Goal: Information Seeking & Learning: Learn about a topic

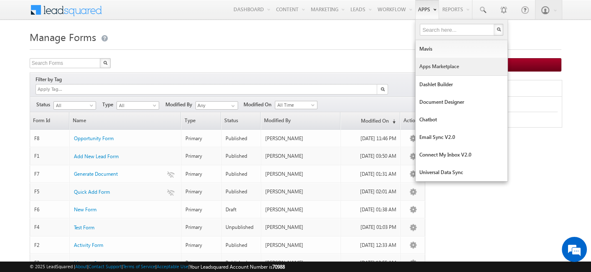
click at [438, 69] on link "Apps Marketplace" at bounding box center [462, 67] width 92 height 18
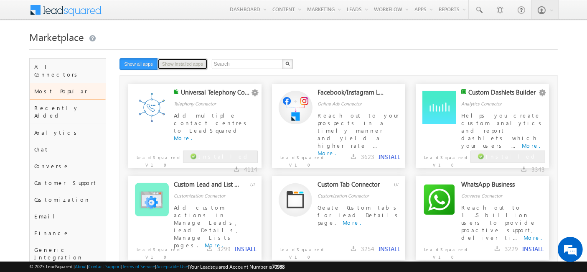
click at [186, 63] on button "Show installed apps" at bounding box center [182, 64] width 50 height 12
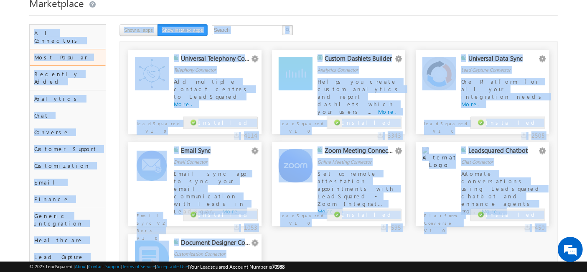
scroll to position [35, 0]
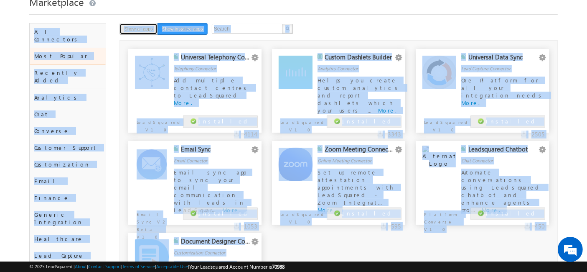
click at [144, 25] on button "Show all apps" at bounding box center [138, 29] width 38 height 12
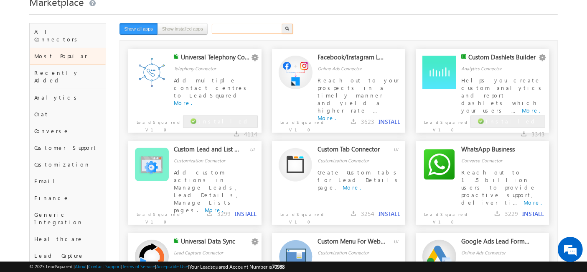
click at [237, 28] on input "text" at bounding box center [247, 29] width 71 height 10
type input "cf"
click at [282, 24] on button "button" at bounding box center [287, 29] width 11 height 10
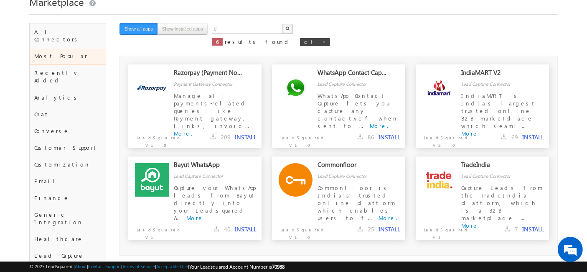
click at [322, 41] on span at bounding box center [324, 42] width 4 height 4
type input "Search"
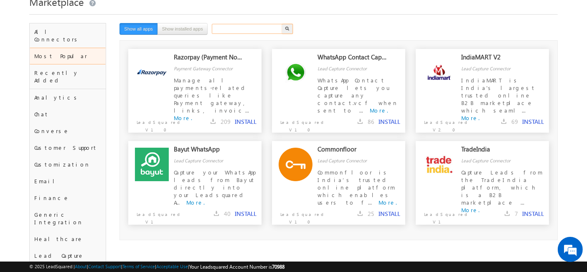
click at [253, 25] on input "text" at bounding box center [247, 29] width 71 height 10
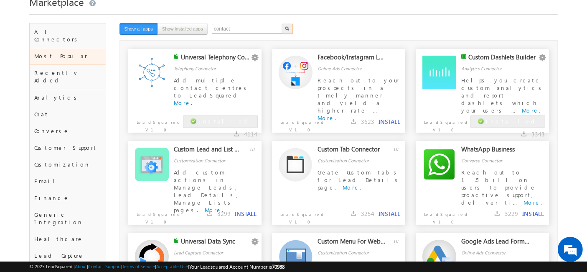
click at [282, 24] on button "button" at bounding box center [287, 29] width 11 height 10
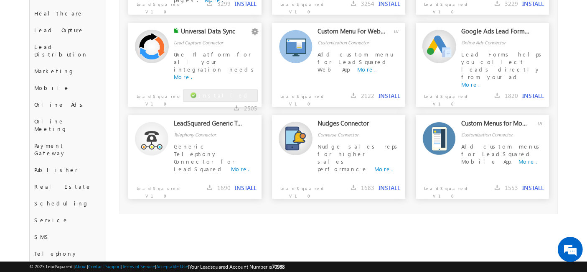
scroll to position [0, 0]
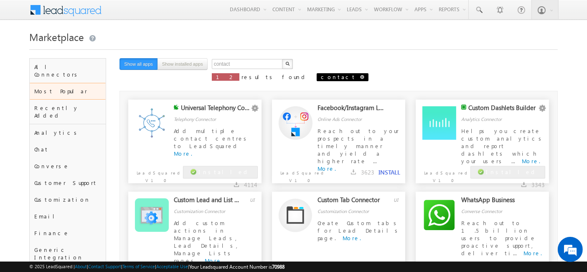
click at [360, 76] on span at bounding box center [362, 77] width 4 height 4
type input "Search"
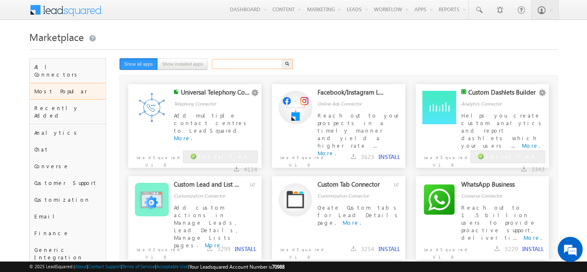
click at [255, 63] on input "text" at bounding box center [247, 64] width 71 height 10
click at [282, 59] on button "button" at bounding box center [287, 64] width 11 height 10
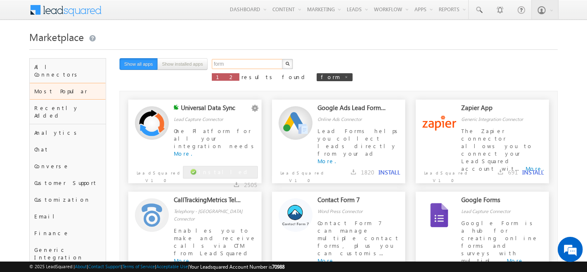
click at [238, 59] on input "form" at bounding box center [247, 64] width 71 height 10
paste input "Facebook Retargeting"
type input "Facebook Retargeting"
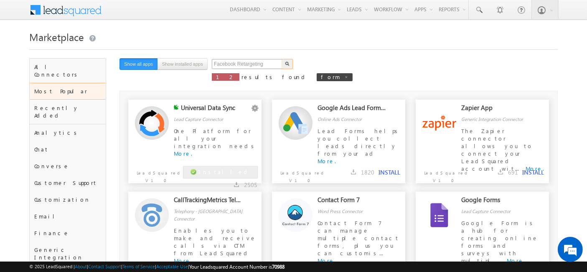
click at [282, 59] on button "button" at bounding box center [287, 64] width 11 height 10
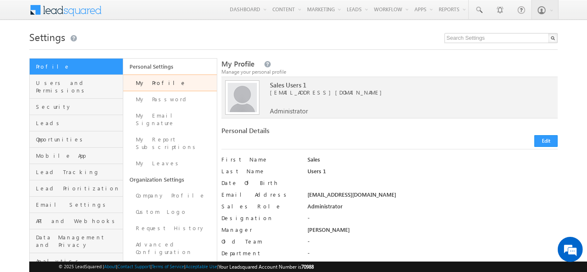
click at [244, 40] on h1 "Settings" at bounding box center [293, 36] width 528 height 16
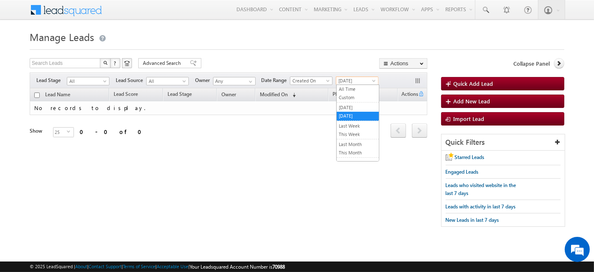
click at [368, 78] on span "[DATE]" at bounding box center [356, 81] width 40 height 8
click at [362, 86] on ul "All Time Custom Yesterday Today Last Week This Week Last Month This Month Last …" at bounding box center [357, 122] width 43 height 77
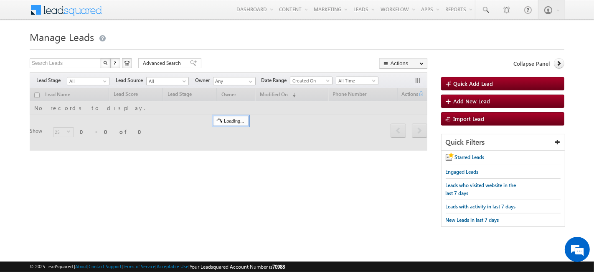
click at [362, 86] on div "Filters Lead Stage All All Lead Source All All Owner Any Any Date Range Go maxd…" at bounding box center [229, 80] width 398 height 16
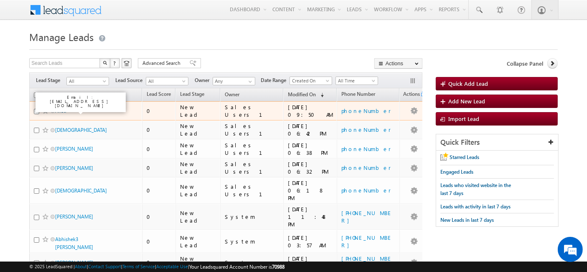
click at [61, 113] on link "Ansu" at bounding box center [60, 110] width 11 height 6
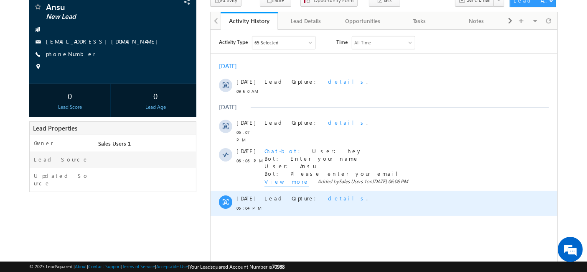
scroll to position [58, 0]
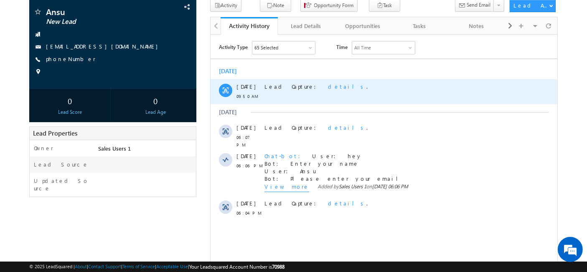
click at [327, 84] on span "details" at bounding box center [346, 85] width 38 height 7
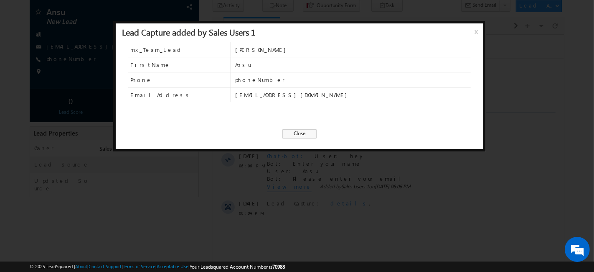
click at [300, 133] on span "Close" at bounding box center [299, 133] width 34 height 9
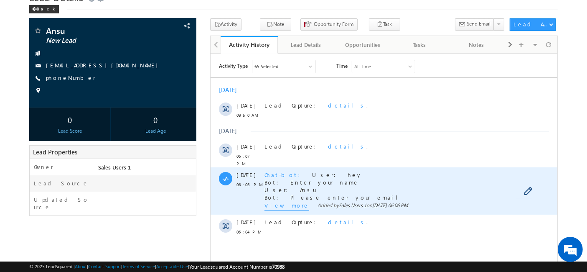
scroll to position [0, 0]
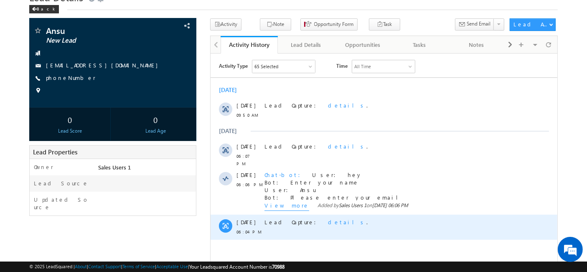
click at [305, 214] on div "Lead Capture: details ." at bounding box center [391, 226] width 254 height 25
click at [327, 218] on span "details" at bounding box center [346, 221] width 38 height 7
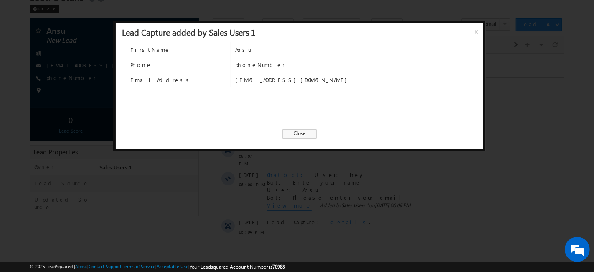
click at [305, 133] on span "Close" at bounding box center [299, 133] width 34 height 9
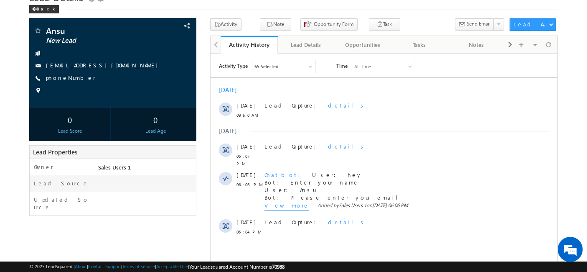
click at [297, 62] on div "65 Selected" at bounding box center [283, 66] width 63 height 13
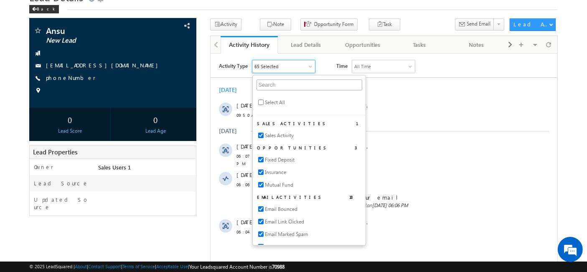
click at [265, 102] on span "Select All" at bounding box center [274, 102] width 20 height 8
checkbox input "true"
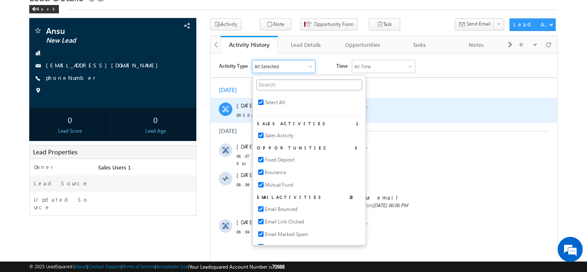
click at [422, 120] on div "Lead Capture: details ." at bounding box center [391, 109] width 254 height 25
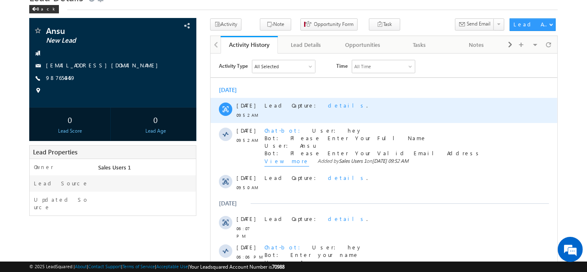
click at [327, 105] on span "details" at bounding box center [346, 104] width 38 height 7
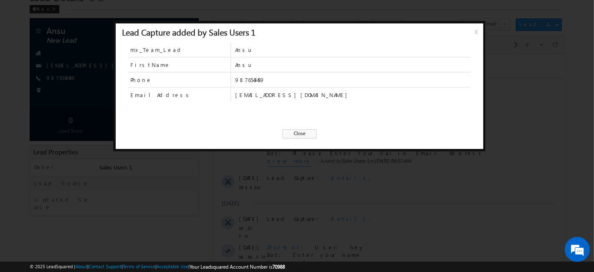
click at [301, 132] on span "Close" at bounding box center [299, 133] width 34 height 9
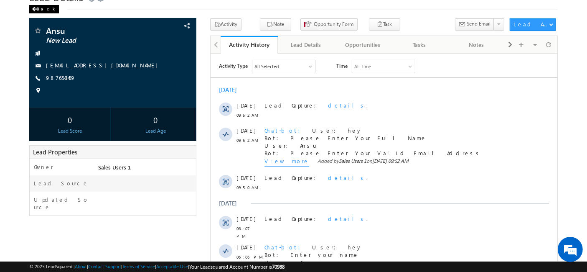
scroll to position [40, 0]
click at [37, 9] on div "Back" at bounding box center [44, 9] width 30 height 8
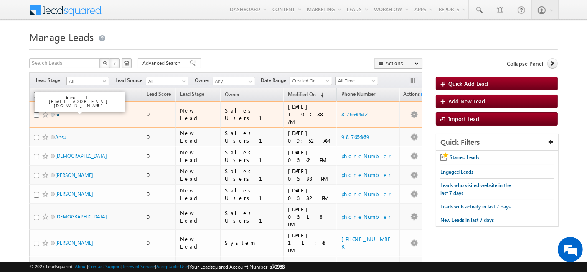
click at [57, 111] on link "hi" at bounding box center [57, 114] width 4 height 6
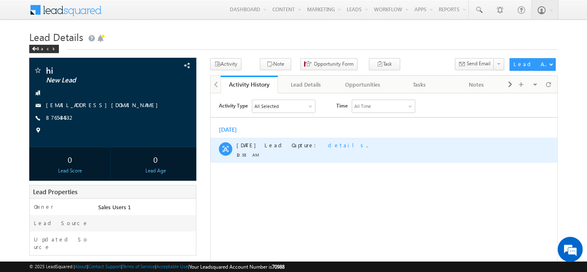
click at [327, 146] on span "details" at bounding box center [346, 144] width 38 height 7
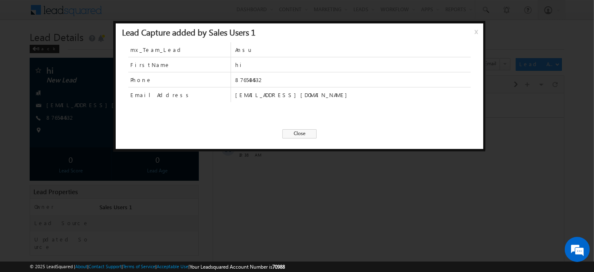
click at [308, 132] on span "Close" at bounding box center [299, 133] width 34 height 9
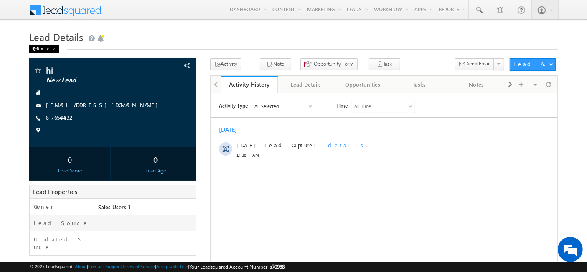
click at [33, 52] on div "Back" at bounding box center [44, 49] width 30 height 8
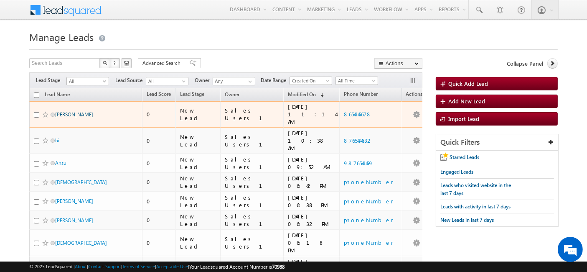
click at [59, 111] on link "[PERSON_NAME]" at bounding box center [74, 114] width 38 height 6
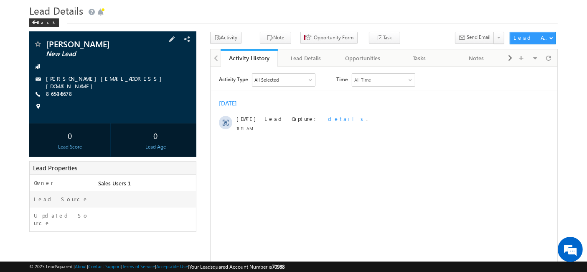
scroll to position [28, 0]
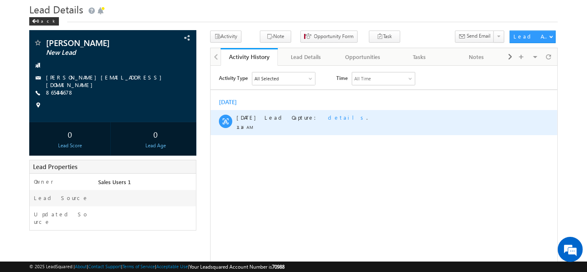
click at [327, 119] on span "details" at bounding box center [346, 116] width 38 height 7
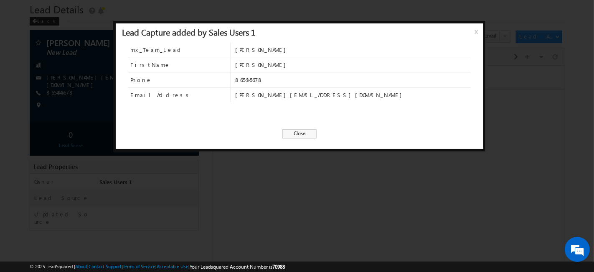
click at [292, 131] on span "Close" at bounding box center [299, 133] width 34 height 9
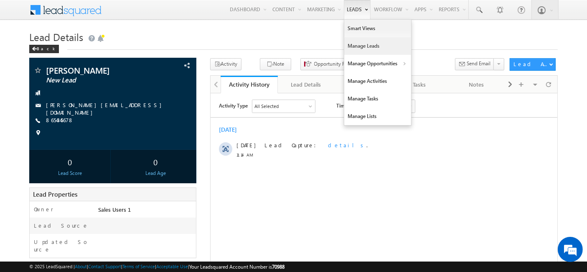
click at [356, 42] on link "Manage Leads" at bounding box center [377, 46] width 67 height 18
click at [358, 46] on link "Manage Leads" at bounding box center [377, 46] width 67 height 18
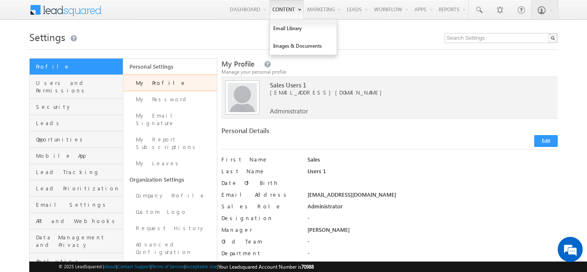
click at [292, 10] on link "Content" at bounding box center [286, 9] width 34 height 19
click at [292, 49] on link "Images & Documents" at bounding box center [303, 46] width 67 height 18
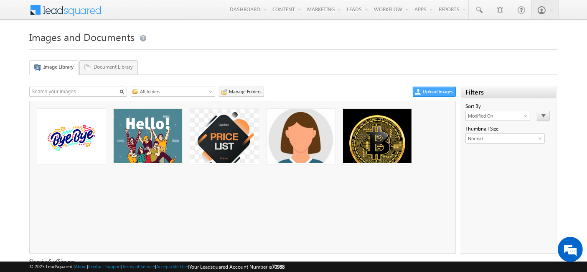
click at [435, 89] on link "Upload Images" at bounding box center [434, 91] width 43 height 10
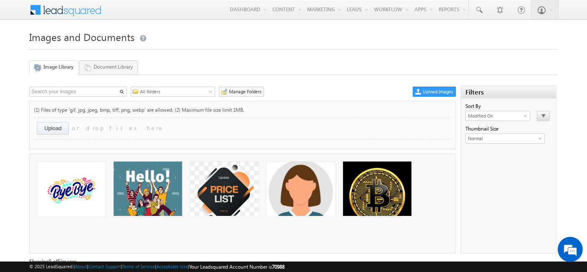
click at [49, 126] on input "file" at bounding box center [62, 129] width 50 height 15
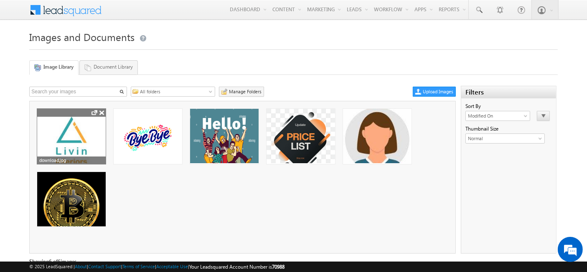
click at [81, 135] on img at bounding box center [71, 143] width 69 height 69
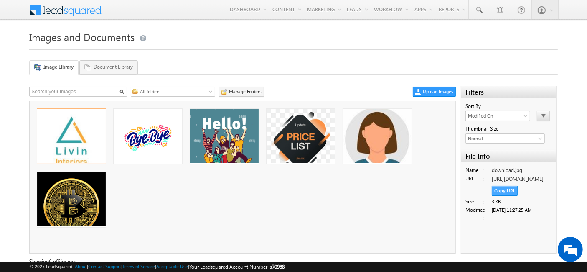
click at [506, 185] on link "Copy URL" at bounding box center [505, 190] width 26 height 10
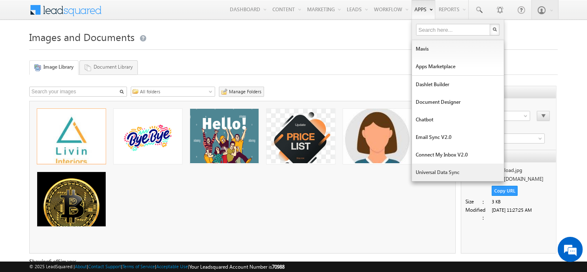
click at [429, 169] on link "Universal Data Sync" at bounding box center [458, 172] width 92 height 18
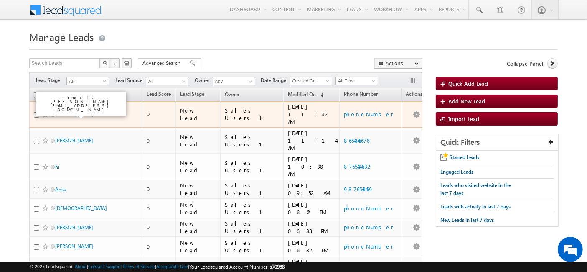
click at [59, 111] on link "[PERSON_NAME]" at bounding box center [74, 114] width 38 height 6
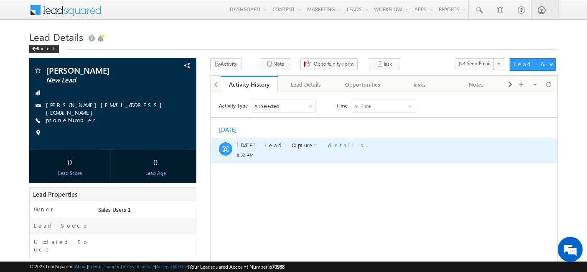
click at [327, 143] on span "details" at bounding box center [346, 144] width 38 height 7
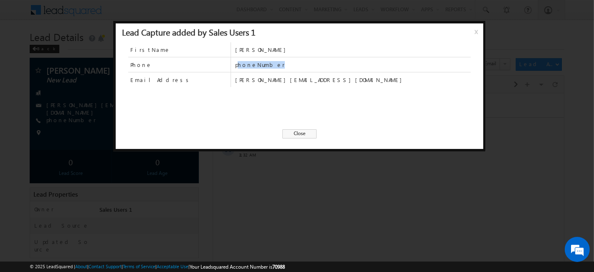
drag, startPoint x: 278, startPoint y: 63, endPoint x: 237, endPoint y: 65, distance: 40.5
click at [237, 65] on span "phoneNumber" at bounding box center [353, 65] width 236 height 8
click at [303, 134] on span "Close" at bounding box center [299, 133] width 34 height 9
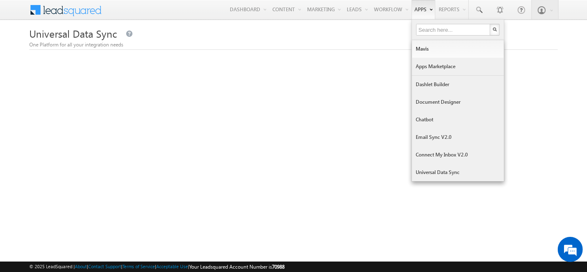
click at [429, 67] on link "Apps Marketplace" at bounding box center [458, 67] width 92 height 18
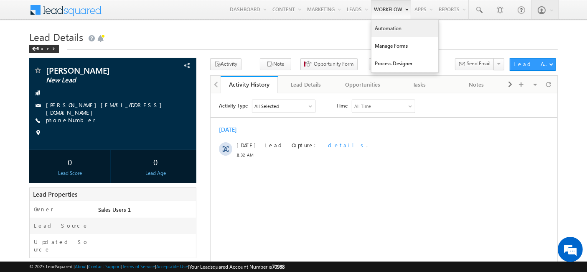
drag, startPoint x: 0, startPoint y: 0, endPoint x: 391, endPoint y: 35, distance: 392.9
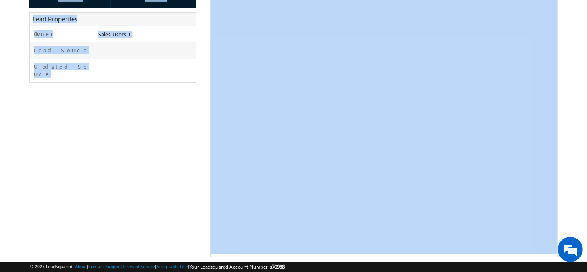
scroll to position [180, 0]
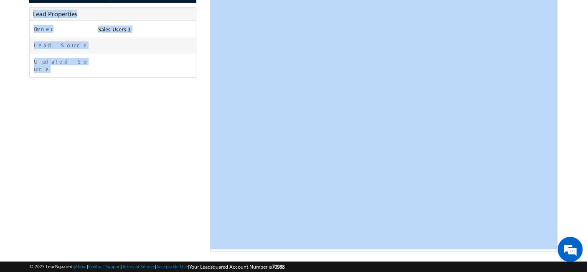
drag, startPoint x: 21, startPoint y: 32, endPoint x: 297, endPoint y: 264, distance: 360.5
click at [297, 251] on body "Menu Sales Users 1 abhis hekpa thani a891@ gmail .com hekpa thani" at bounding box center [293, 36] width 587 height 432
click at [172, 178] on div "Tanisha New Lead" at bounding box center [293, 64] width 528 height 373
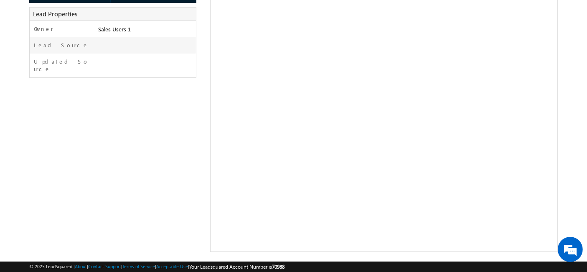
scroll to position [0, 0]
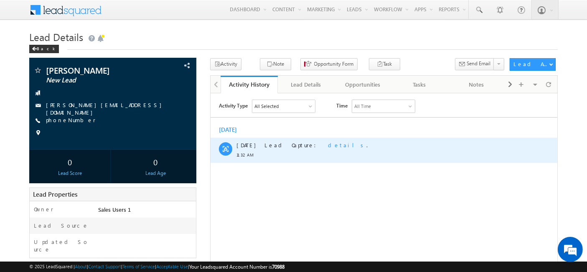
click at [274, 145] on span "Lead Capture:" at bounding box center [292, 144] width 57 height 7
drag, startPoint x: 274, startPoint y: 145, endPoint x: 320, endPoint y: 148, distance: 46.0
click at [320, 148] on div "Lead Capture: details ." at bounding box center [391, 145] width 254 height 8
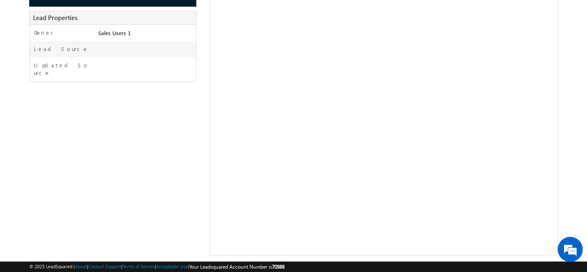
scroll to position [180, 0]
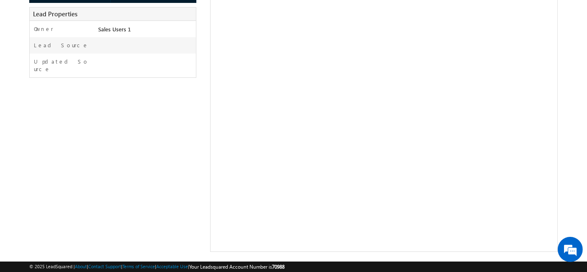
drag, startPoint x: 26, startPoint y: 36, endPoint x: 308, endPoint y: 265, distance: 363.3
click at [308, 251] on body "Menu Sales Users 1 abhis hekpa thani a891@ gmail .com hekpa thani" at bounding box center [293, 36] width 587 height 432
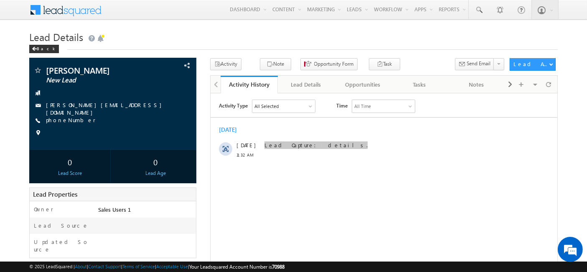
drag, startPoint x: 180, startPoint y: 61, endPoint x: 175, endPoint y: 51, distance: 11.0
click at [175, 51] on div "Lead Details Back" at bounding box center [293, 43] width 528 height 30
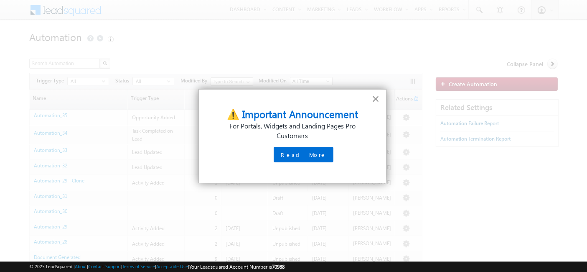
click at [380, 96] on button "×" at bounding box center [376, 98] width 8 height 13
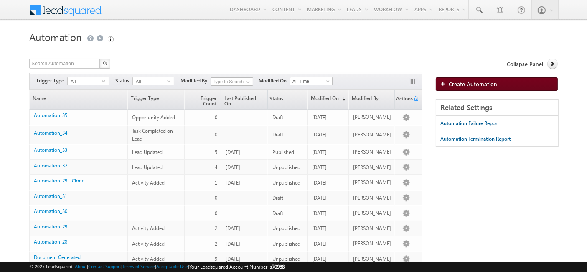
click at [454, 80] on span "Create Automation" at bounding box center [473, 83] width 48 height 7
